Goal: Information Seeking & Learning: Understand process/instructions

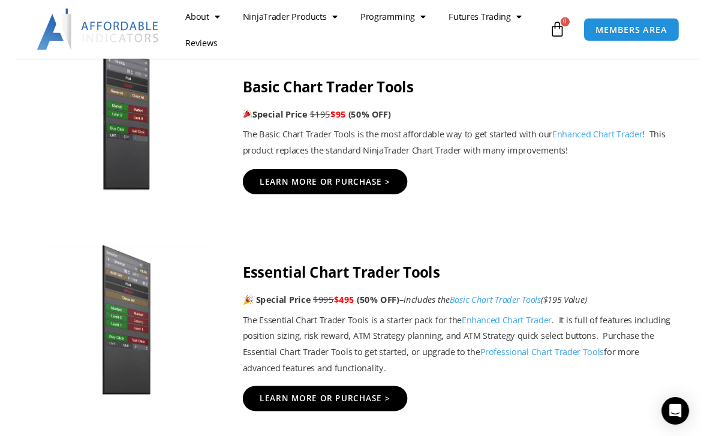
scroll to position [785, 0]
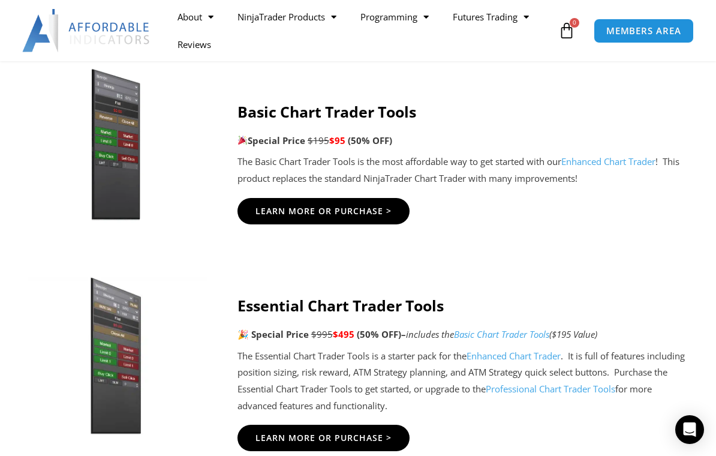
click at [275, 215] on span "Learn More Or Purchase >" at bounding box center [323, 211] width 136 height 8
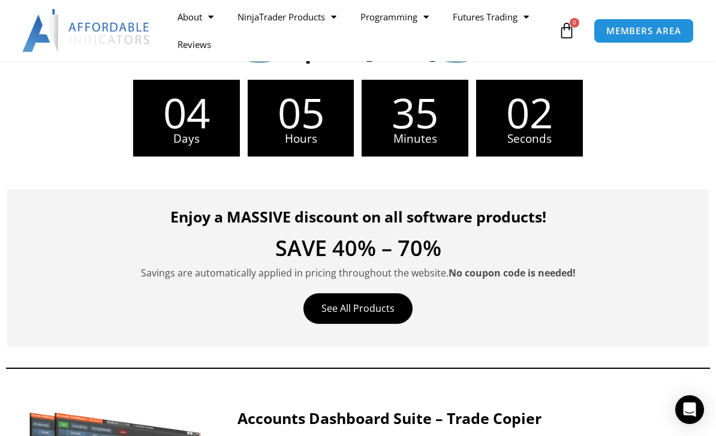
scroll to position [288, 0]
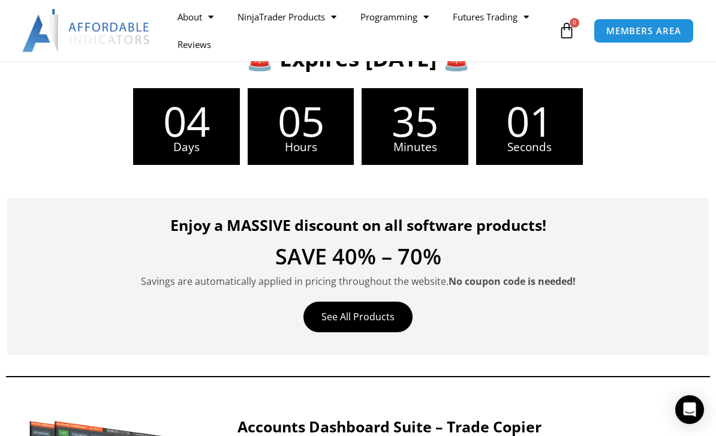
click at [665, 35] on span "MEMBERS AREA" at bounding box center [643, 30] width 75 height 9
click at [665, 32] on span "MEMBERS AREA" at bounding box center [643, 30] width 75 height 9
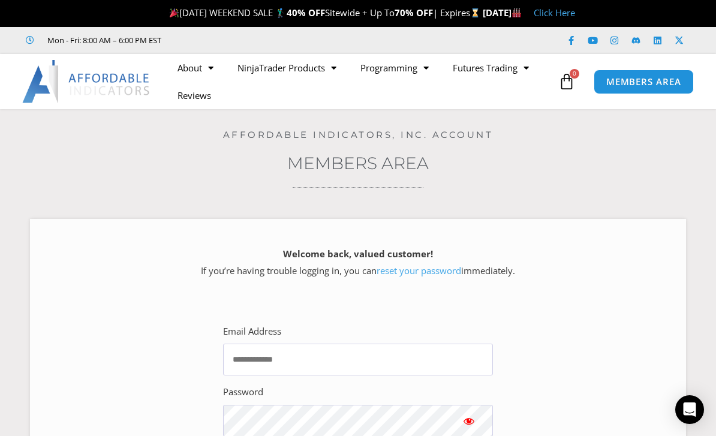
click at [657, 79] on span "MEMBERS AREA" at bounding box center [643, 81] width 75 height 9
click at [258, 343] on input "Email Address" at bounding box center [358, 359] width 270 height 32
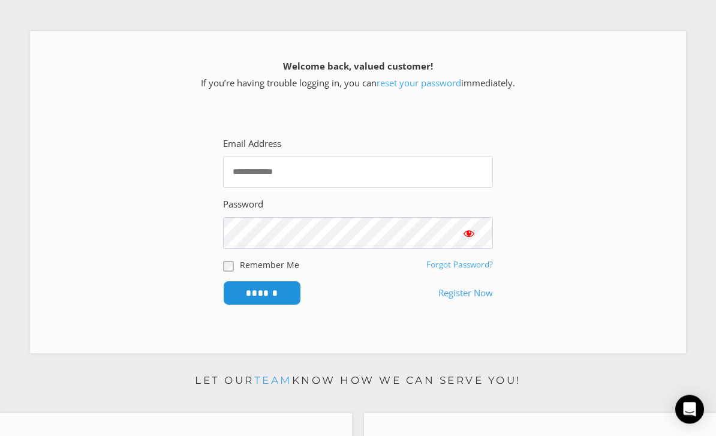
click at [255, 175] on input "Email Address" at bounding box center [358, 172] width 270 height 32
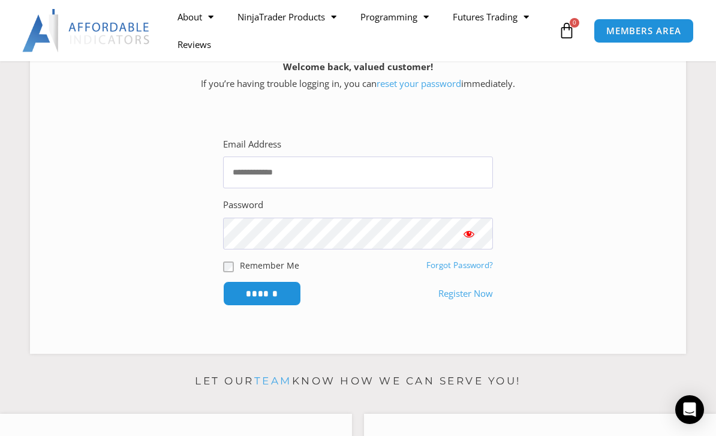
click at [674, 153] on div "Welcome back, valued customer! If you’re having trouble logging in, you can res…" at bounding box center [358, 193] width 656 height 322
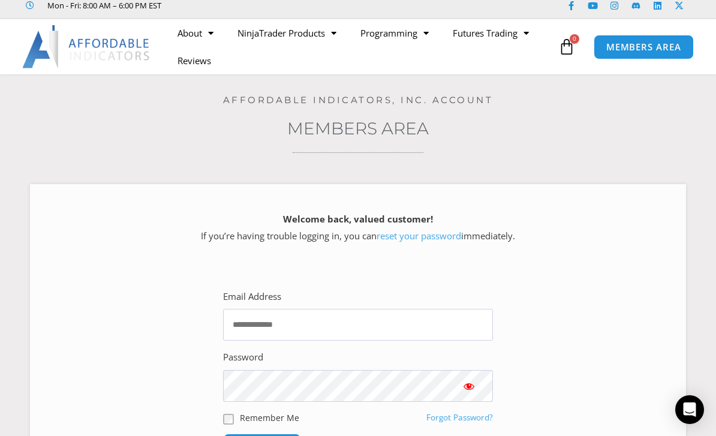
scroll to position [0, 0]
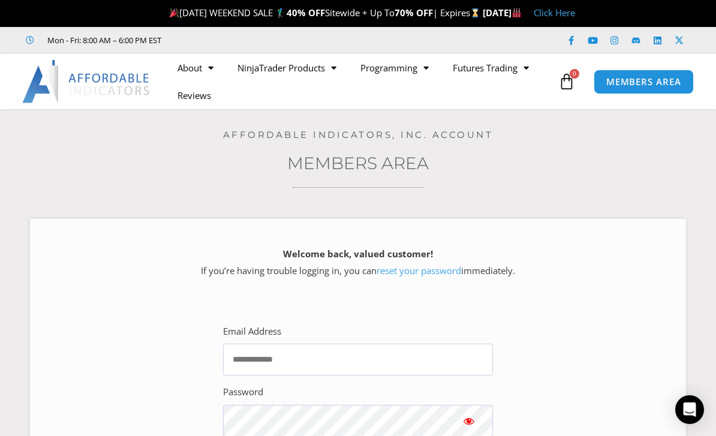
click at [194, 94] on link "Reviews" at bounding box center [194, 96] width 58 height 28
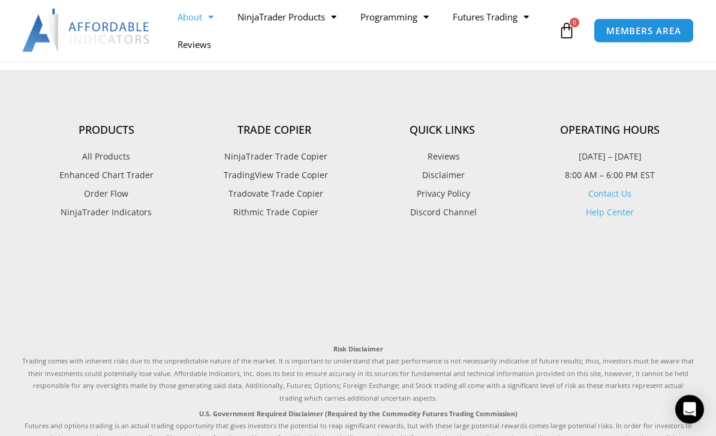
scroll to position [1059, 0]
click at [616, 206] on link "Help Center" at bounding box center [610, 211] width 48 height 11
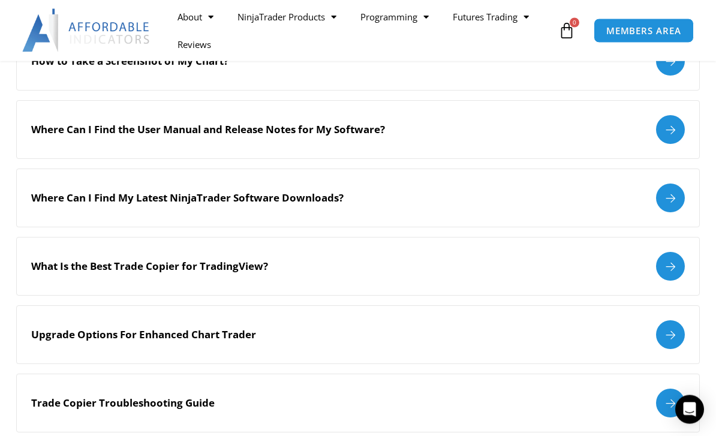
scroll to position [506, 0]
click at [80, 112] on div "Where Can I Find the User Manual and Release Notes for My Software?" at bounding box center [357, 129] width 683 height 59
click at [671, 115] on div at bounding box center [670, 129] width 29 height 29
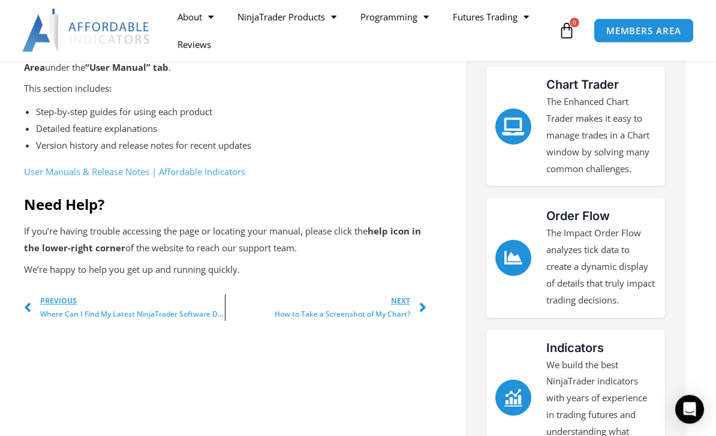
scroll to position [424, 0]
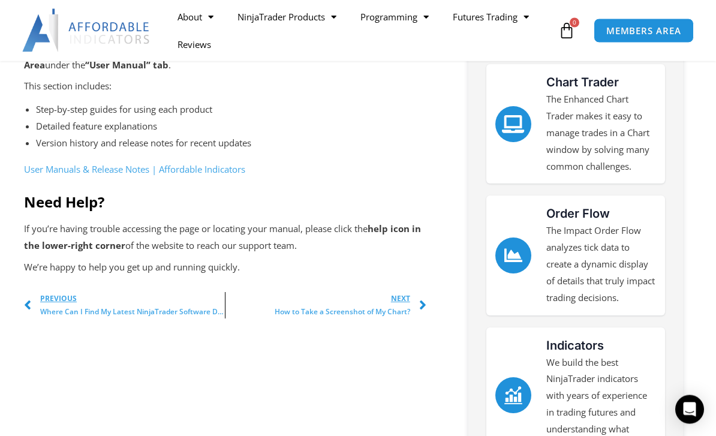
click at [85, 165] on link "User Manuals & Release Notes | Affordable Indicators" at bounding box center [134, 170] width 221 height 12
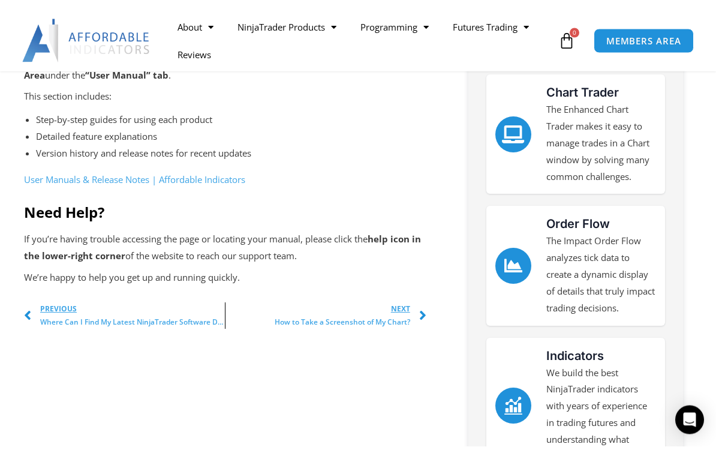
scroll to position [444, 0]
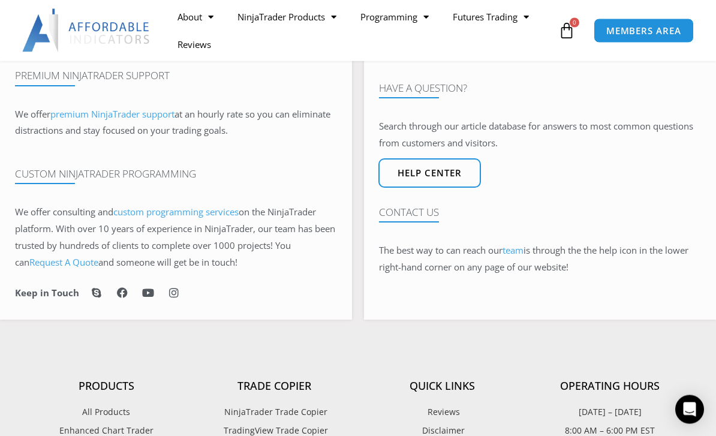
scroll to position [502, 0]
click at [438, 173] on span "Help center" at bounding box center [429, 172] width 64 height 9
